Goal: Communication & Community: Answer question/provide support

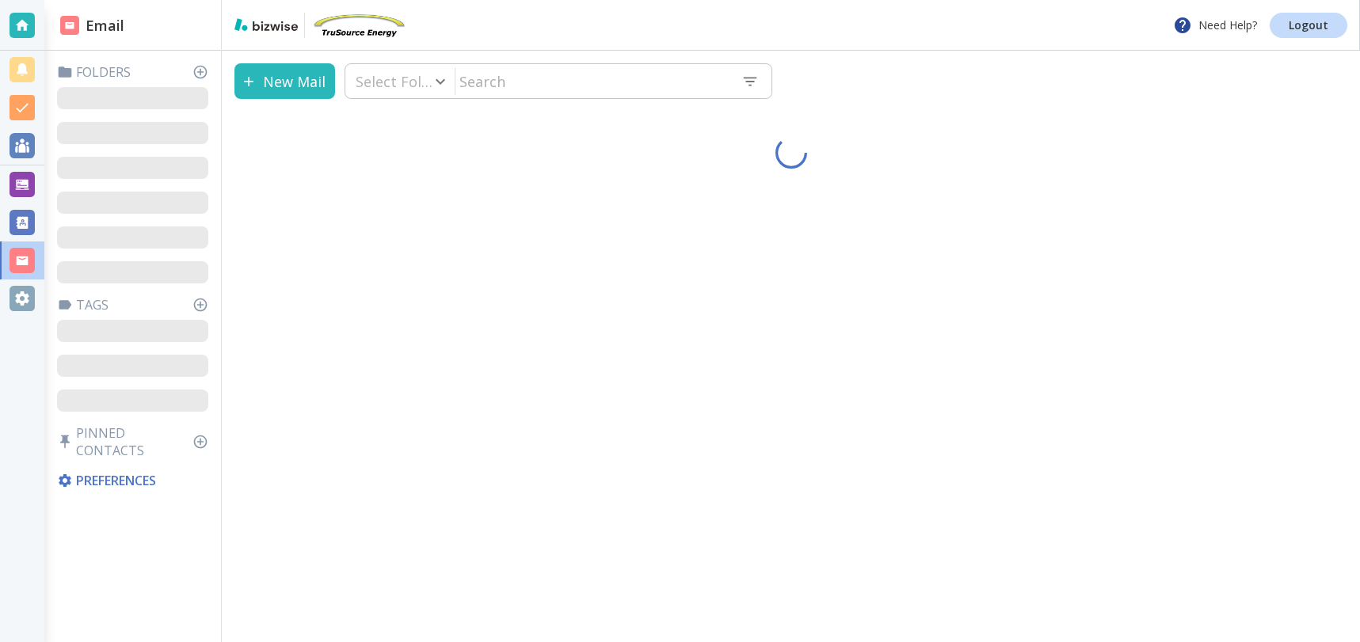
type input "0"
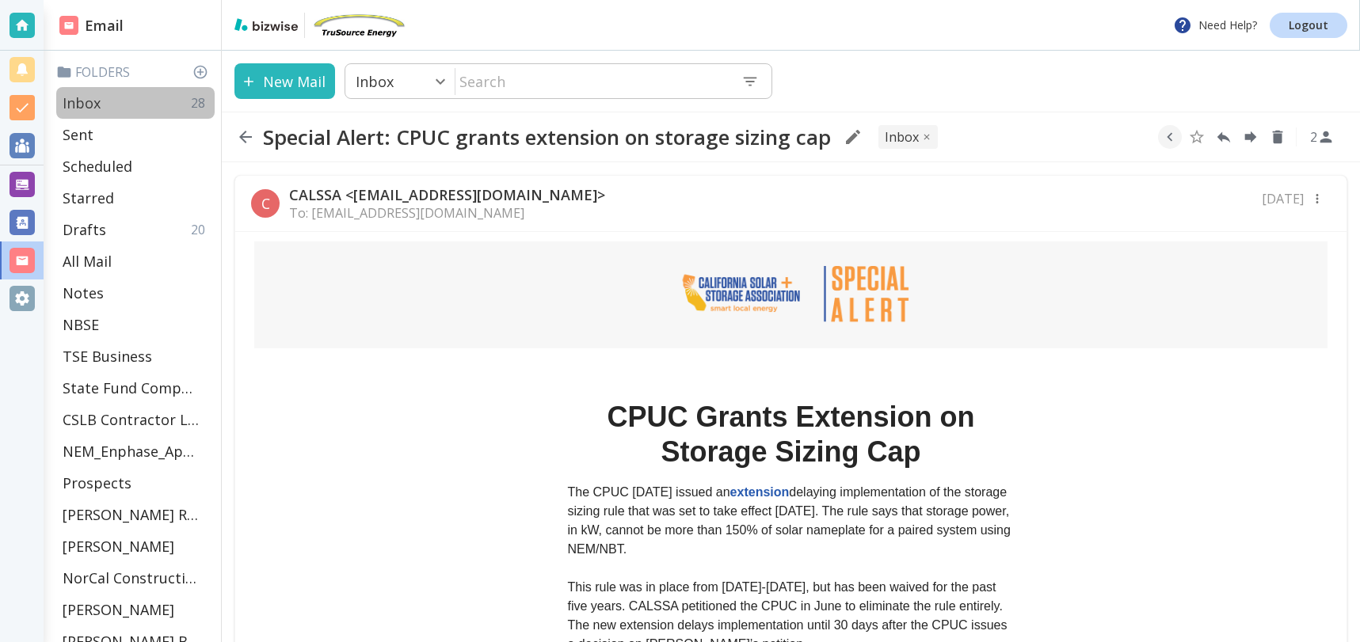
click at [97, 104] on p "Inbox" at bounding box center [82, 102] width 38 height 19
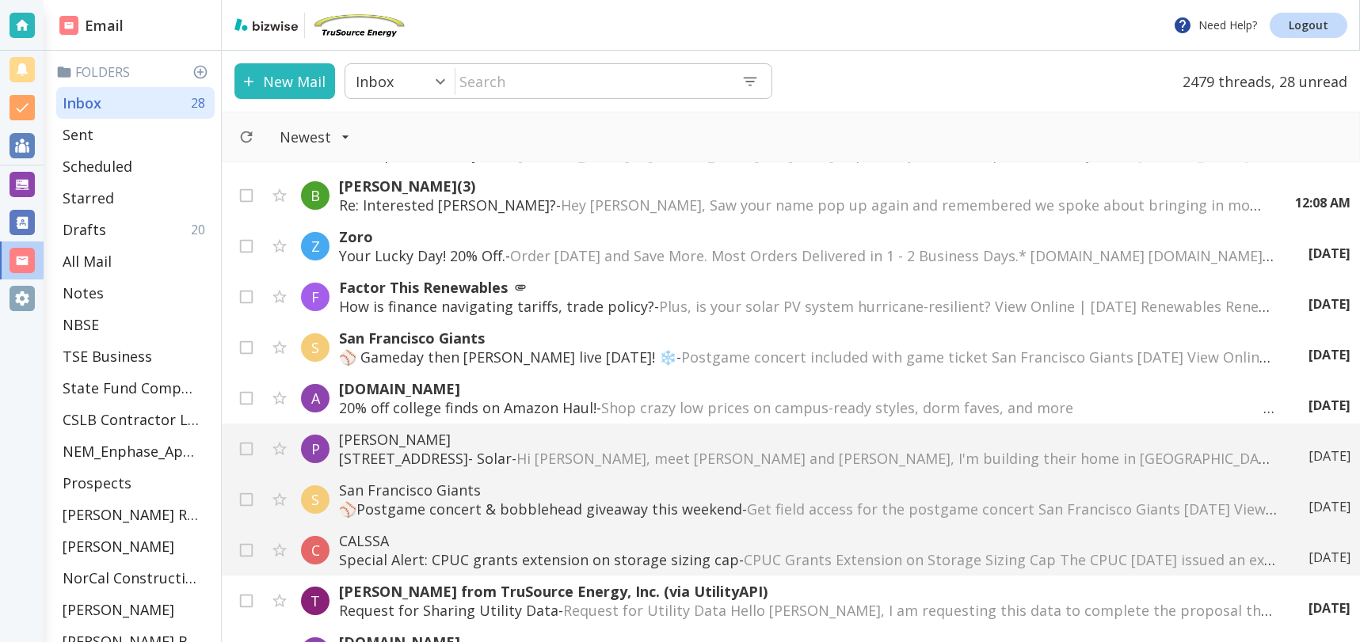
scroll to position [906, 0]
click at [509, 460] on p "[STREET_ADDRESS]- Solar - Hi [PERSON_NAME], meet [PERSON_NAME] and [PERSON_NAME…" at bounding box center [792, 456] width 907 height 19
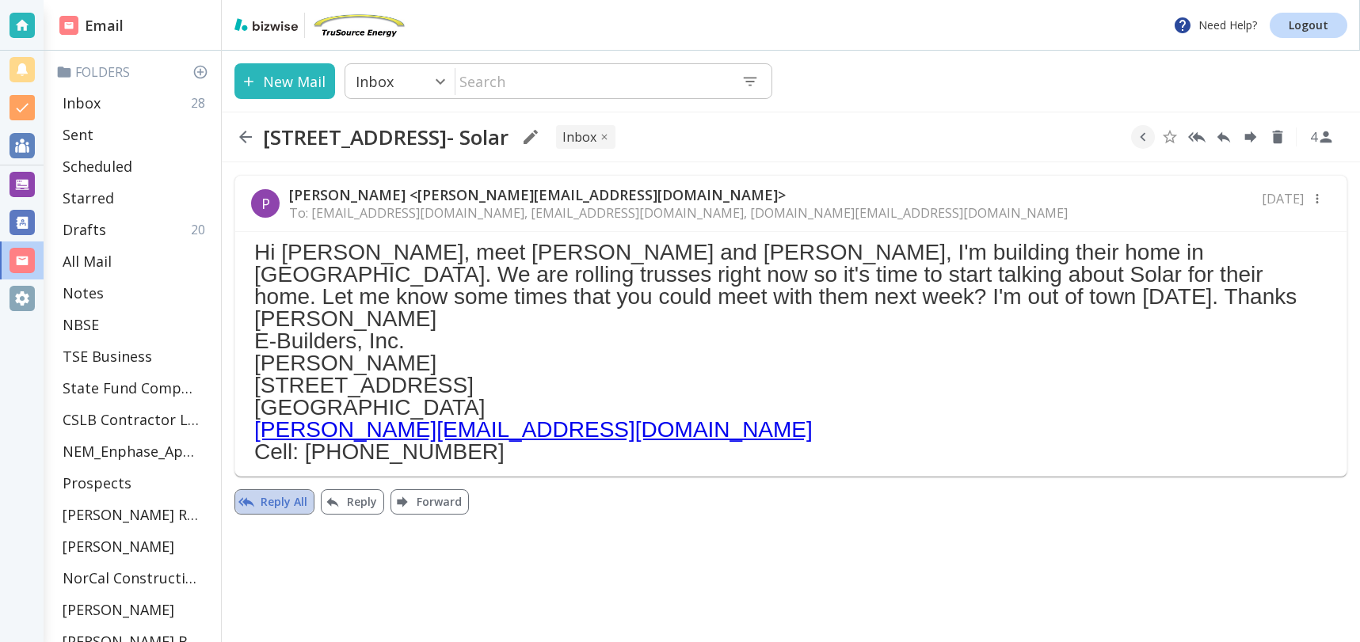
click at [285, 489] on button "Reply All" at bounding box center [274, 501] width 80 height 25
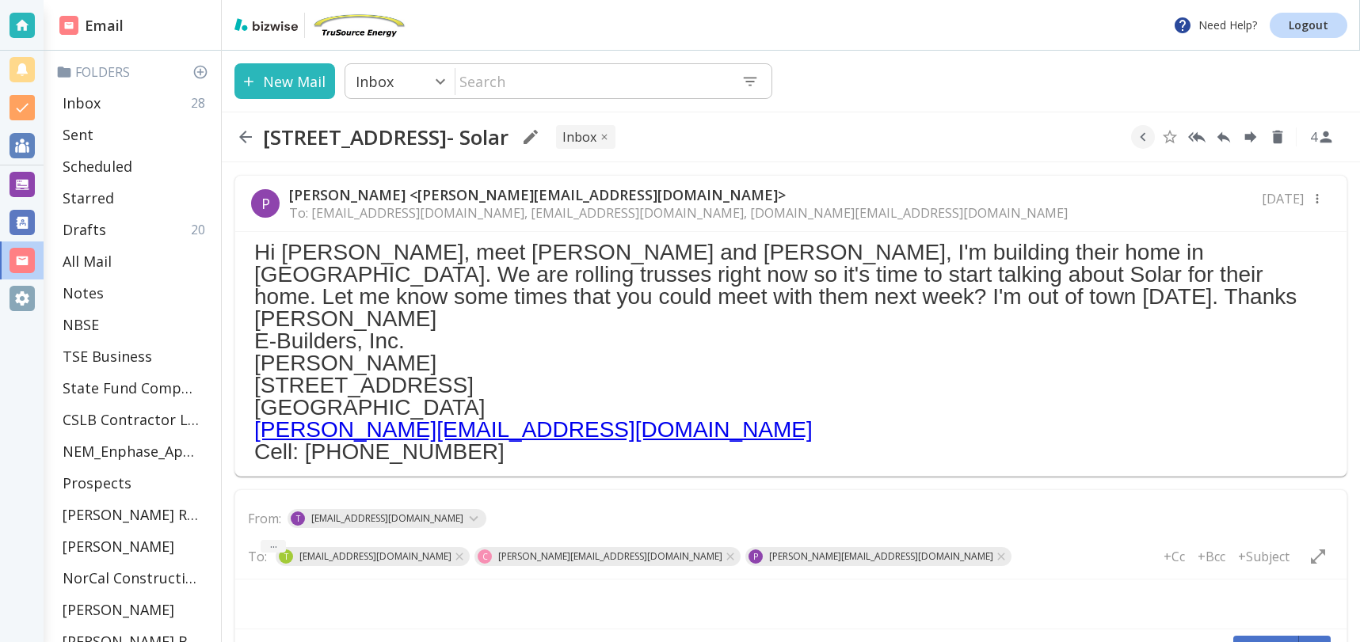
type textarea "<div class="bizwise_content"></div><div class="gmail_signature"><br>--<br><p>Th…"
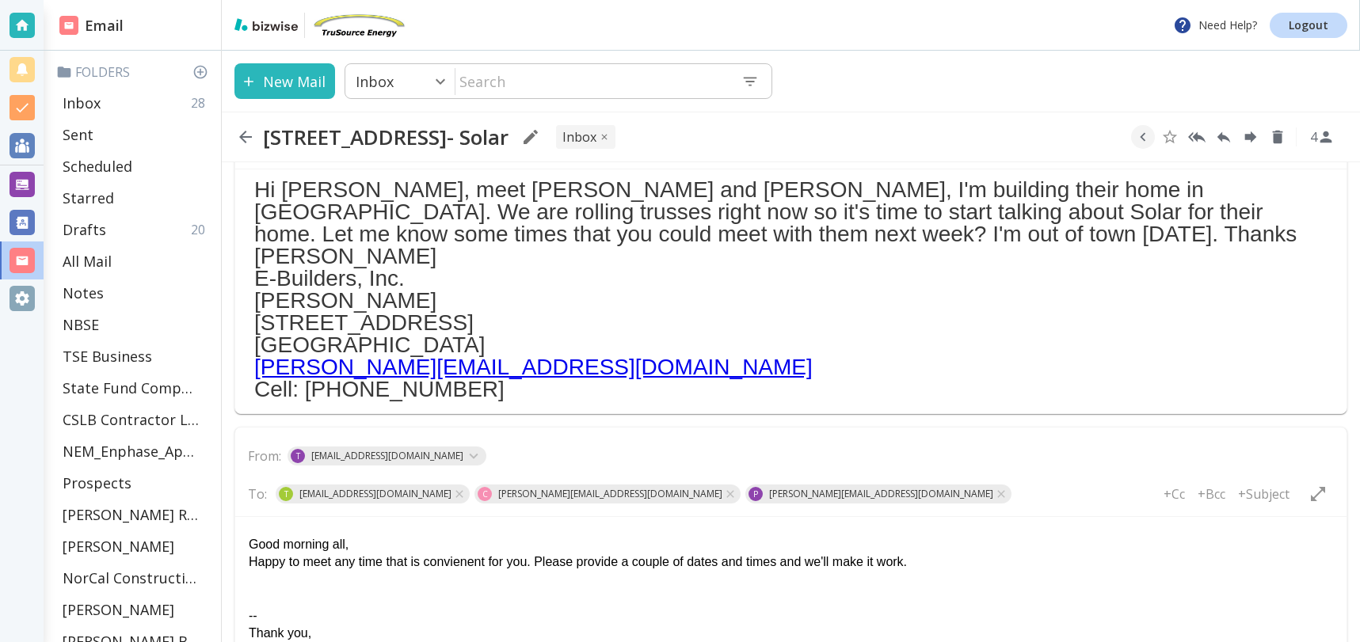
scroll to position [67, 0]
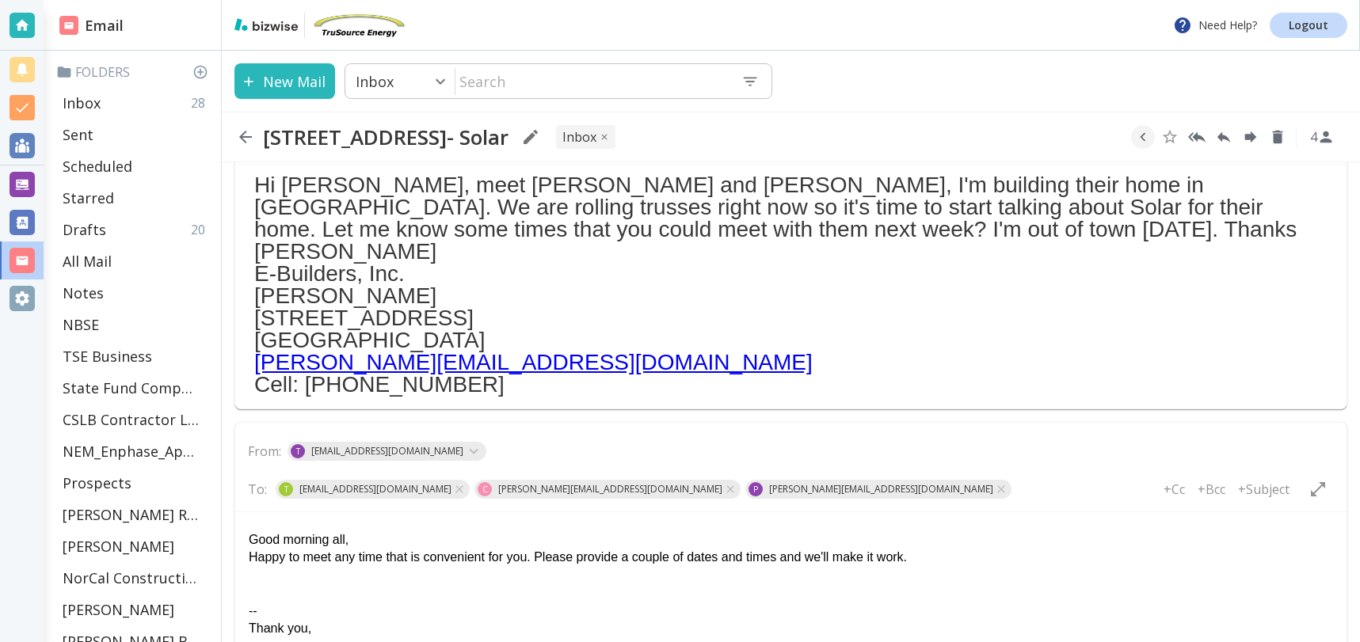
click at [753, 558] on div "Happy to meet any time that is convenient for you. Please provide a couple of d…" at bounding box center [791, 557] width 1084 height 17
click at [940, 555] on div "Happy to meet any time that is convenient for you. Please provide a couple of d…" at bounding box center [791, 557] width 1084 height 17
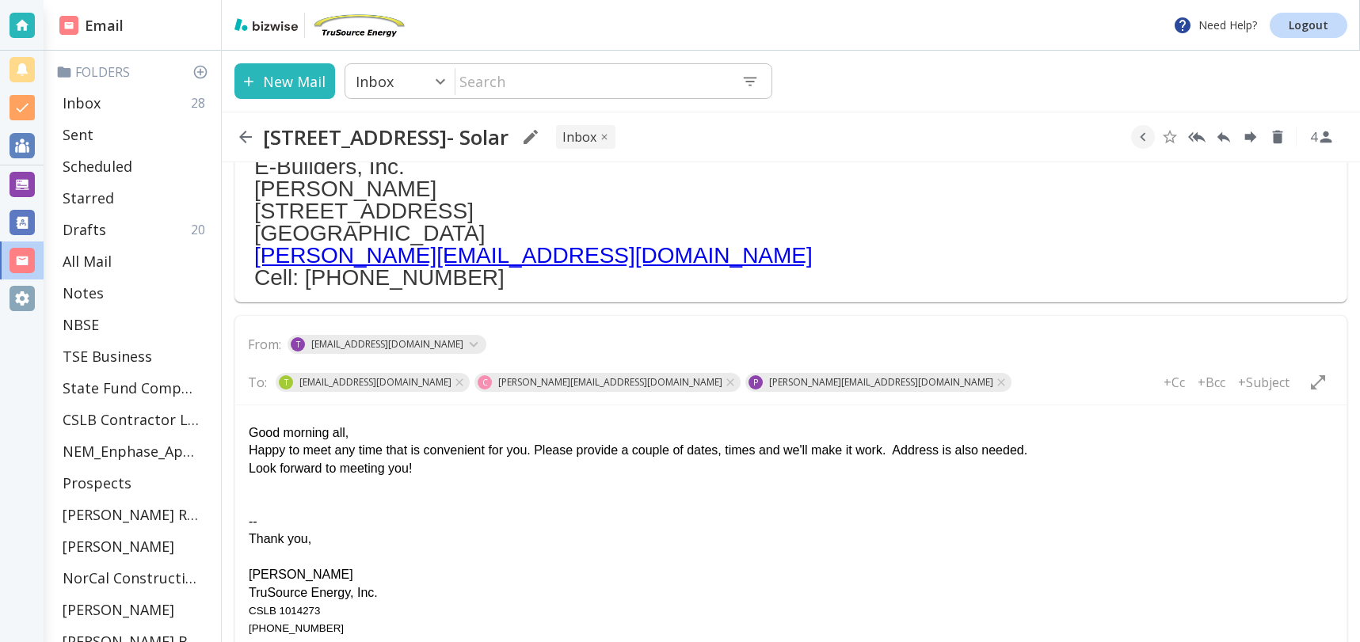
scroll to position [179, 0]
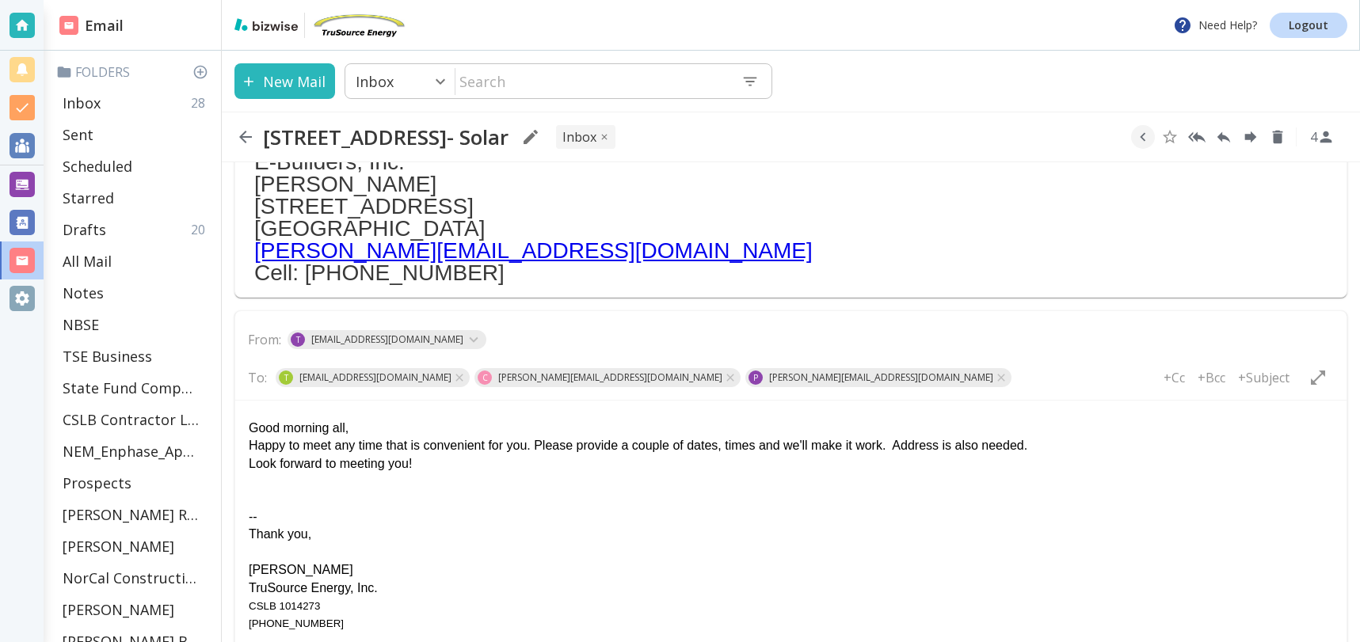
click at [249, 505] on div "-- Thank you, [PERSON_NAME] TruSource Energy, Inc. CSLB 1014273 [PHONE_NUMBER]" at bounding box center [791, 562] width 1084 height 142
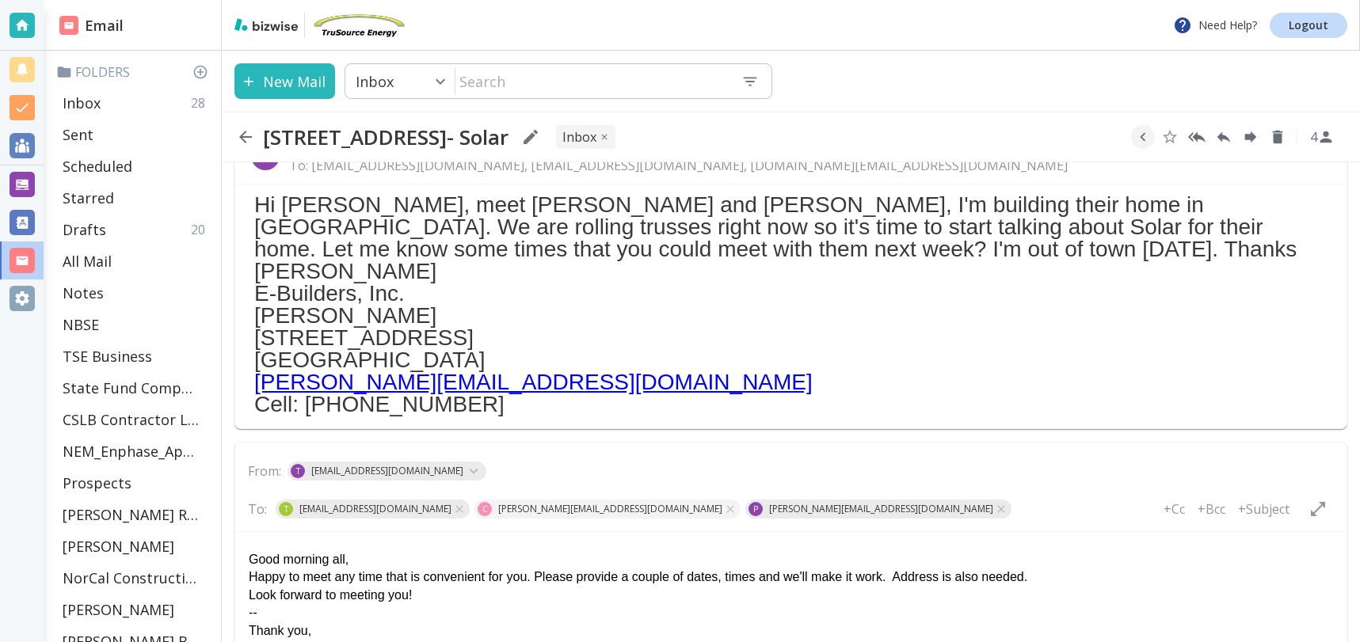
scroll to position [0, 0]
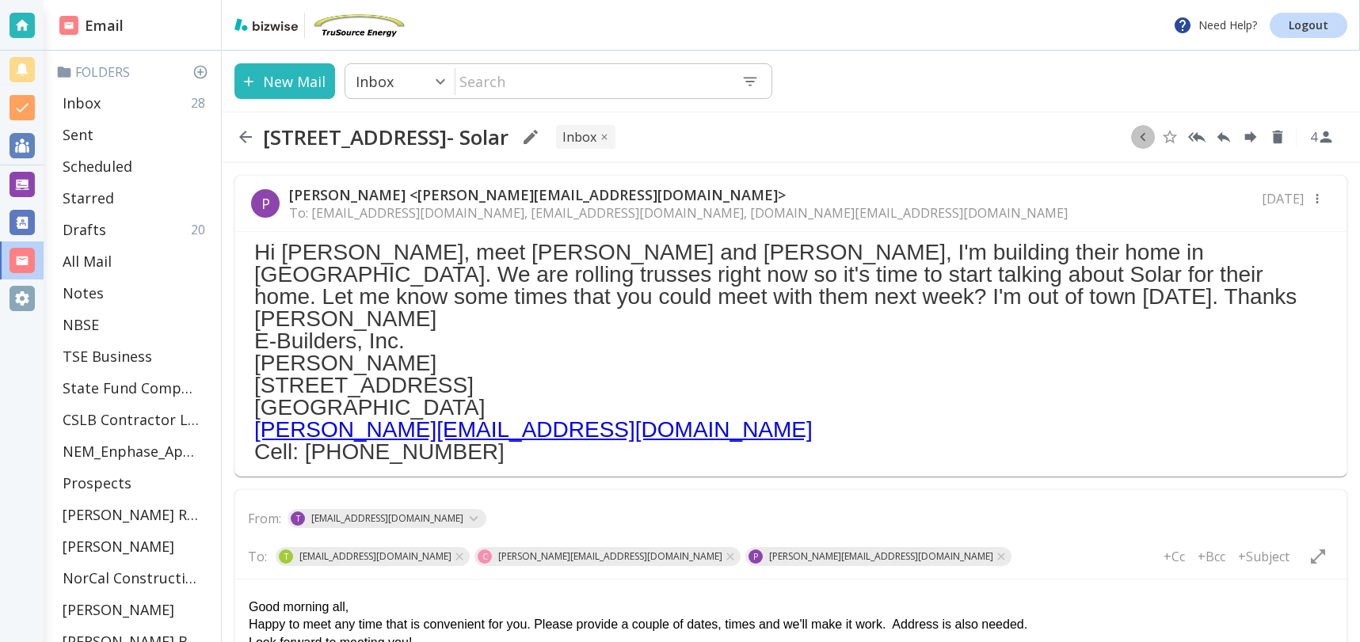
click at [1141, 135] on icon "button" at bounding box center [1142, 136] width 17 height 17
click at [1112, 139] on icon "Move to Folder" at bounding box center [1109, 137] width 14 height 12
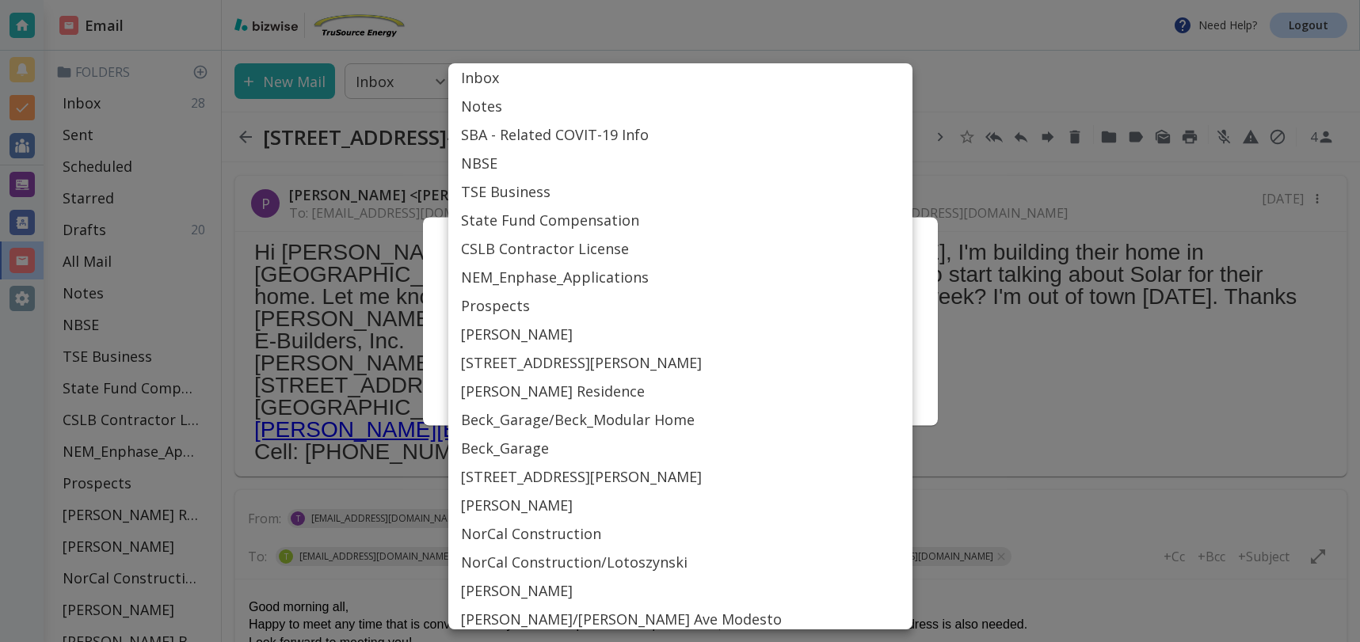
click at [855, 0] on body "Need Help? Logout Email Folders Inbox 28 Sent Scheduled Starred Drafts 20 All M…" at bounding box center [680, 0] width 1360 height 0
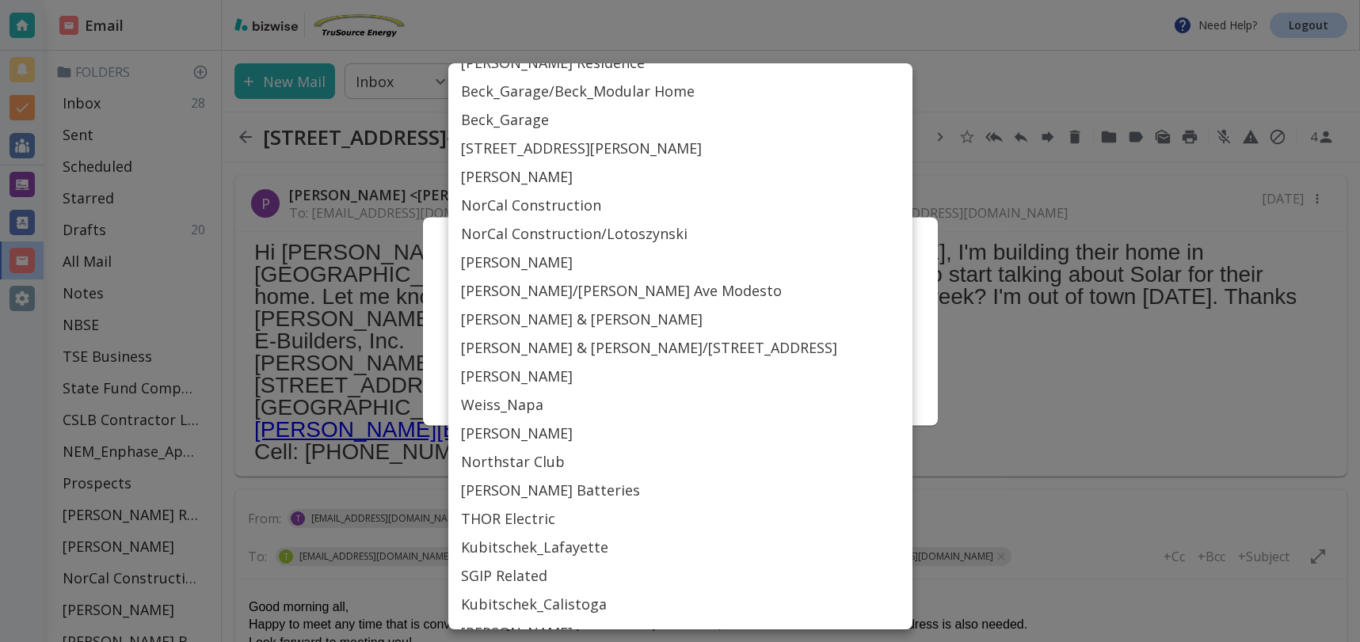
scroll to position [745, 0]
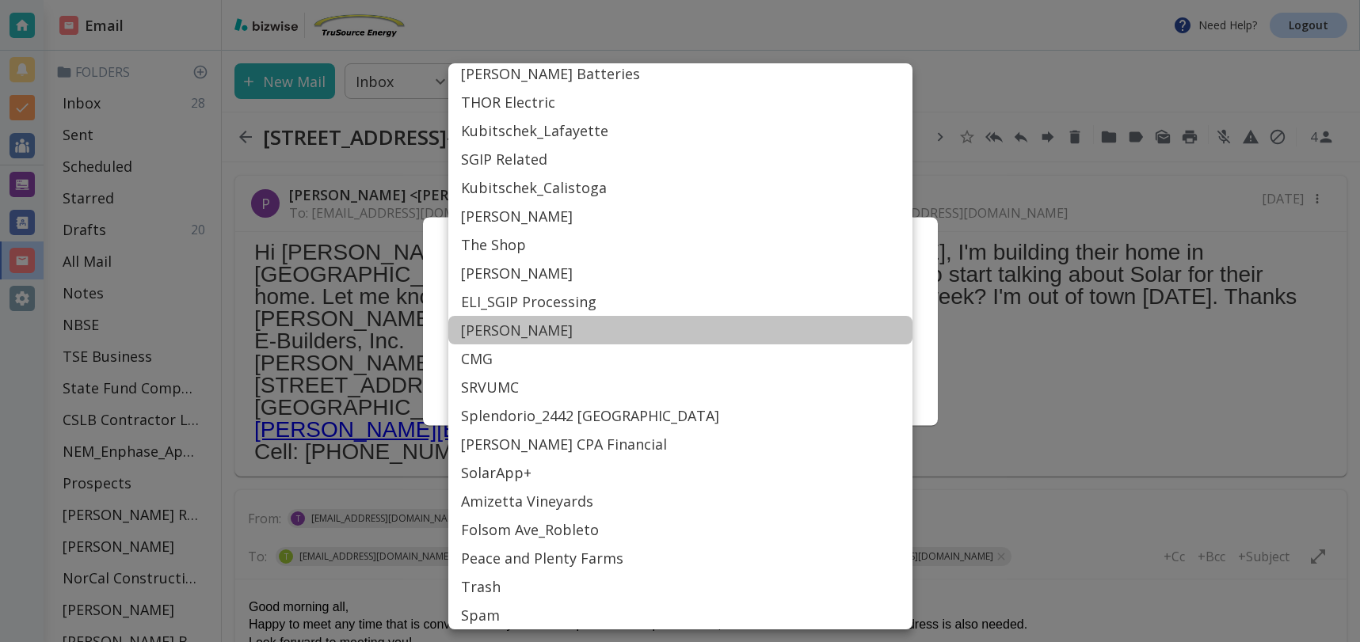
click at [528, 329] on li "[PERSON_NAME]" at bounding box center [680, 330] width 464 height 29
type input "Label_75"
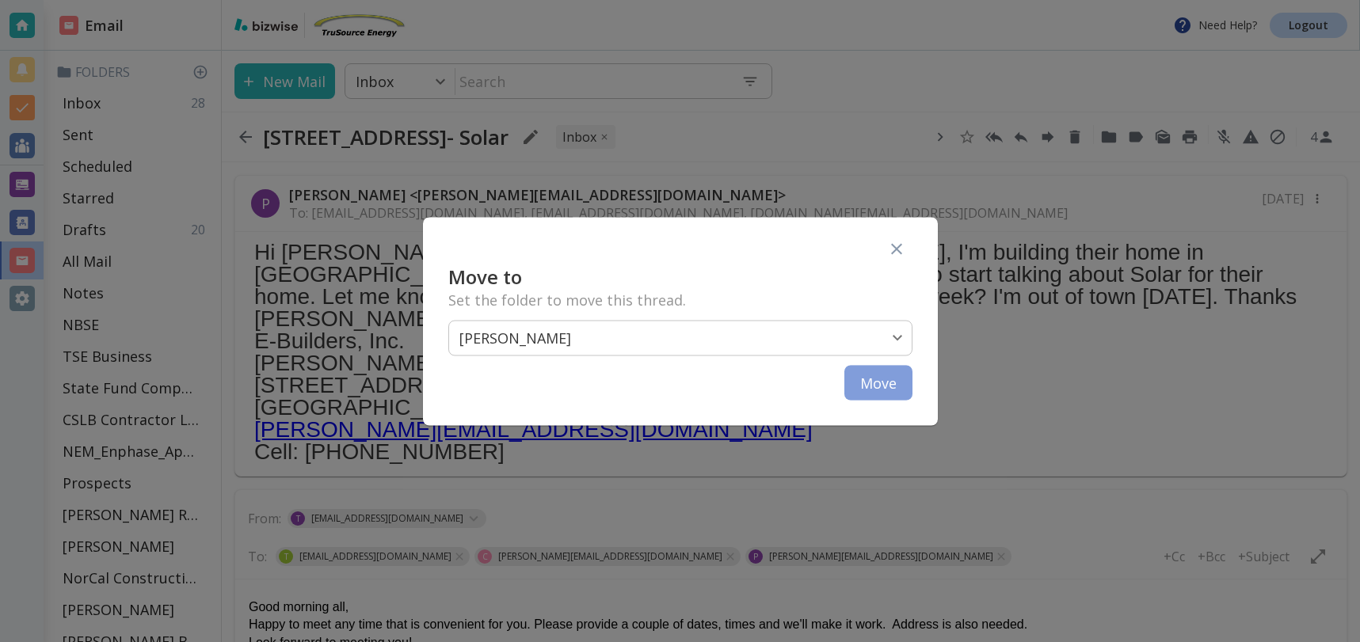
click at [882, 384] on button "Move" at bounding box center [878, 382] width 68 height 35
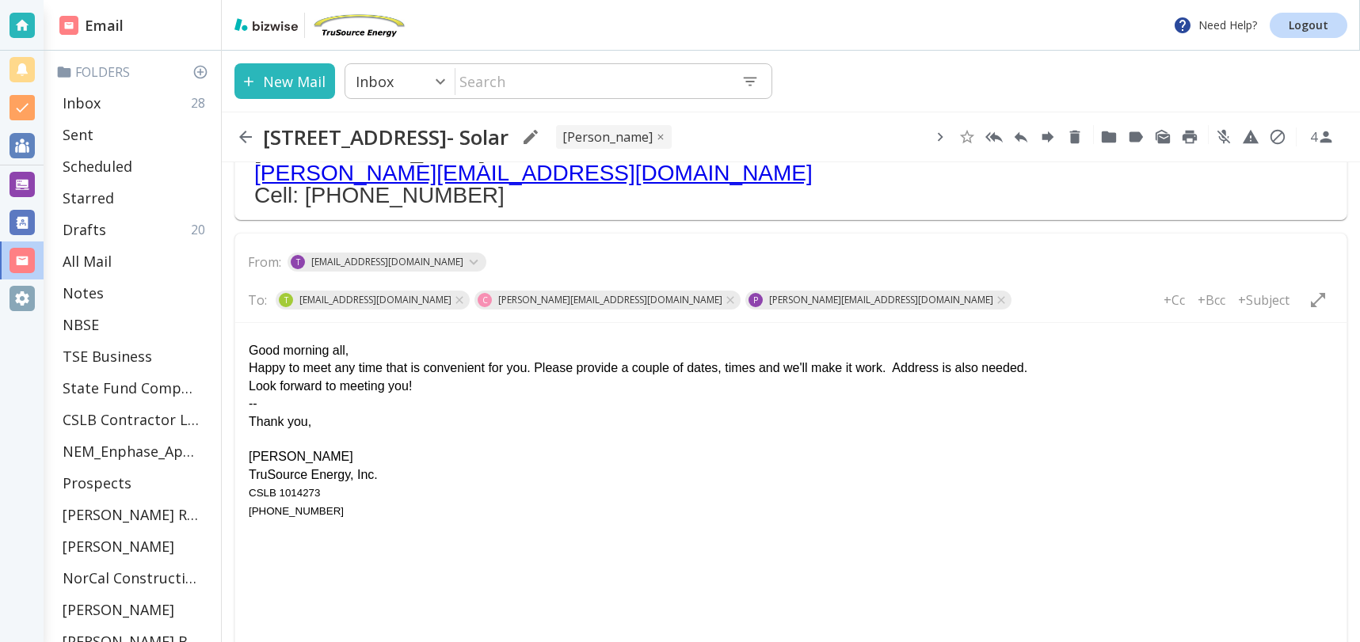
scroll to position [386, 0]
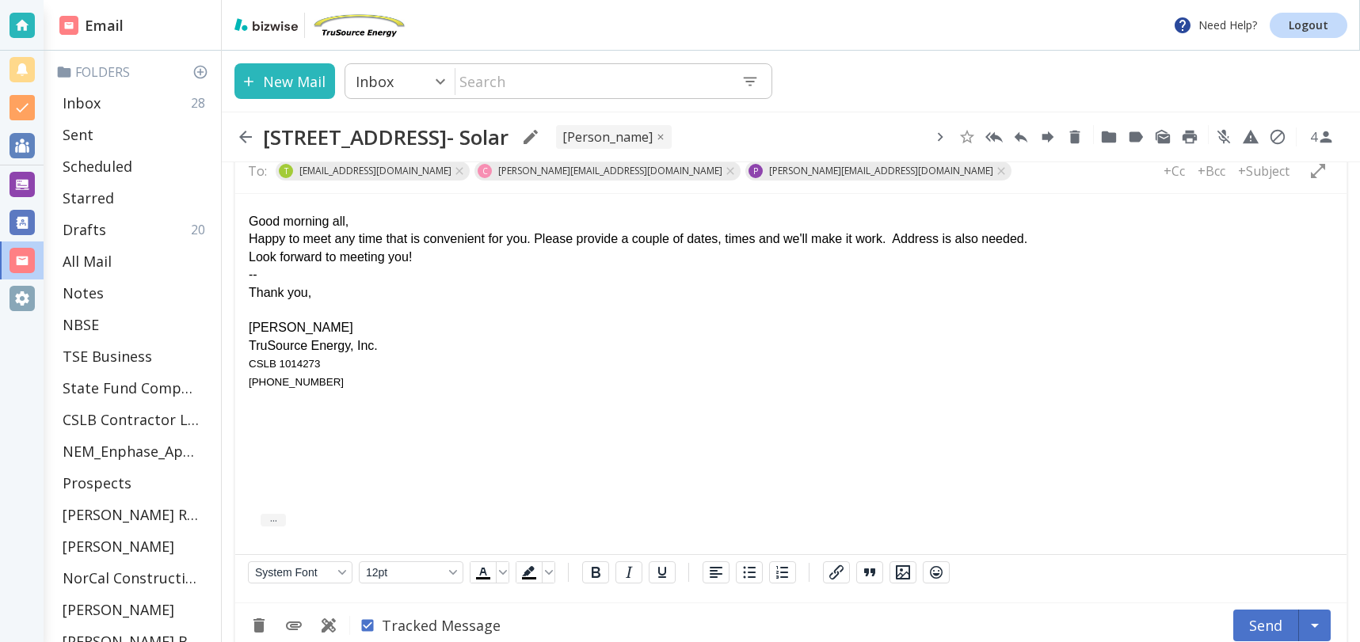
click at [1270, 610] on button "Send" at bounding box center [1266, 626] width 66 height 32
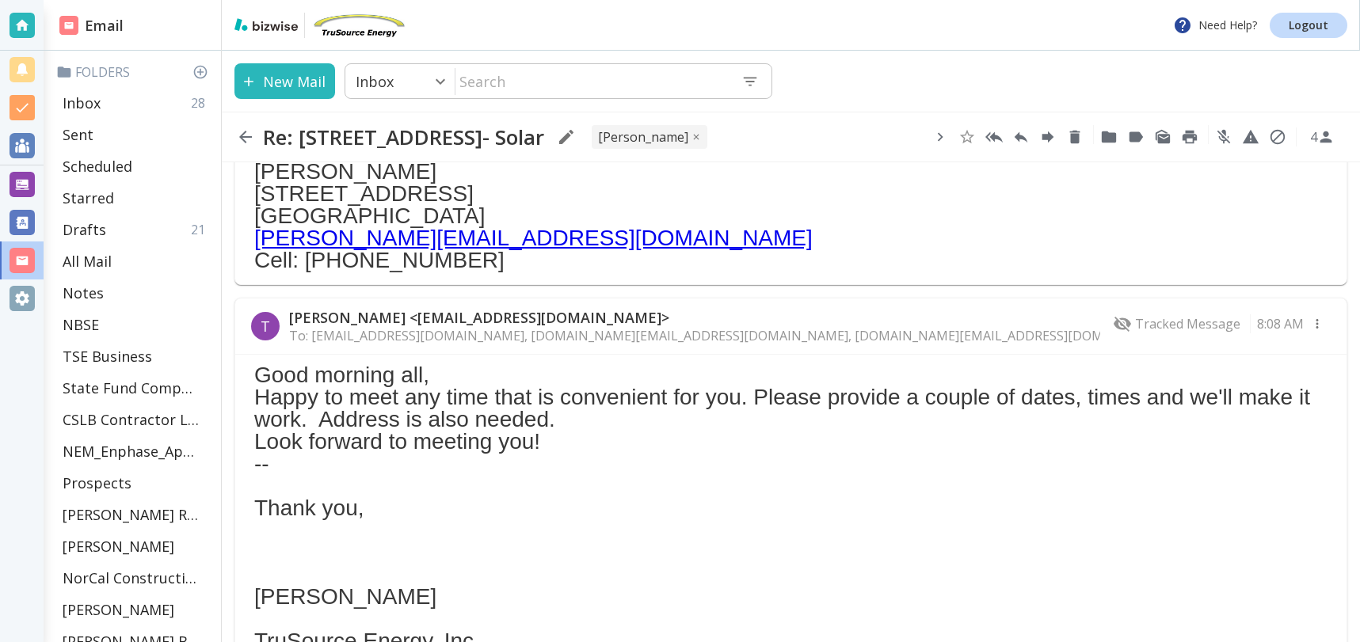
scroll to position [193, 0]
click at [125, 100] on div "Inbox 28" at bounding box center [135, 103] width 158 height 32
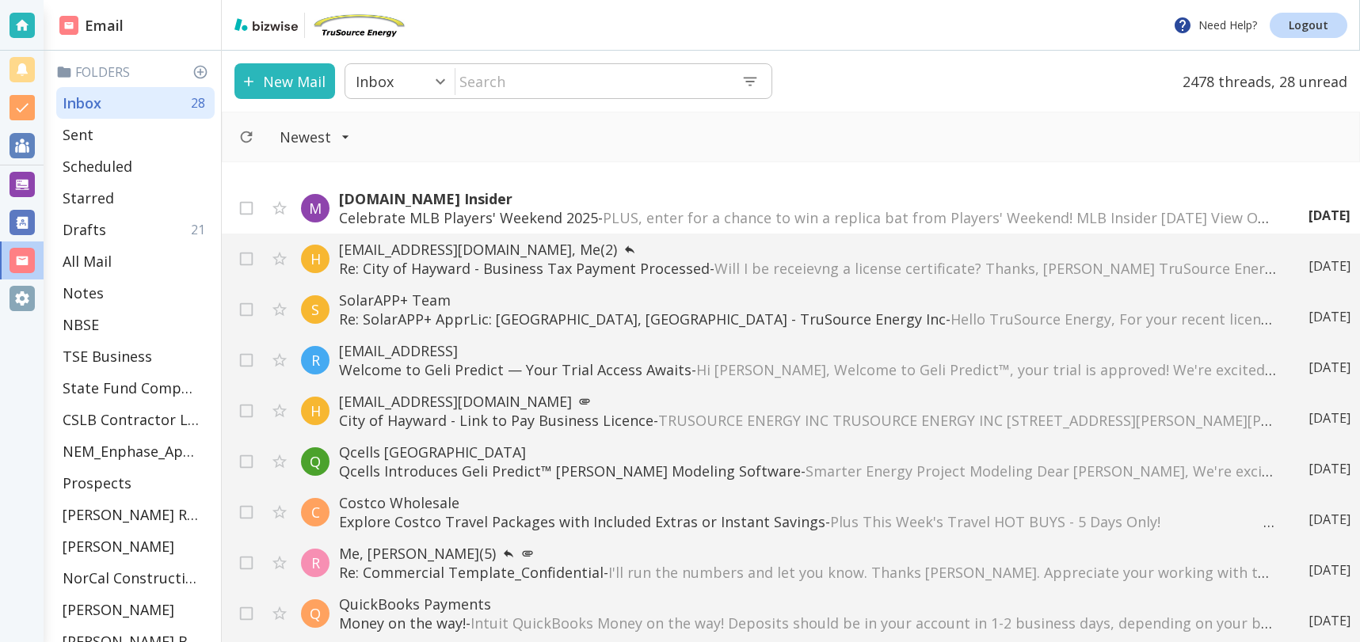
scroll to position [1433, 0]
